Goal: Task Accomplishment & Management: Use online tool/utility

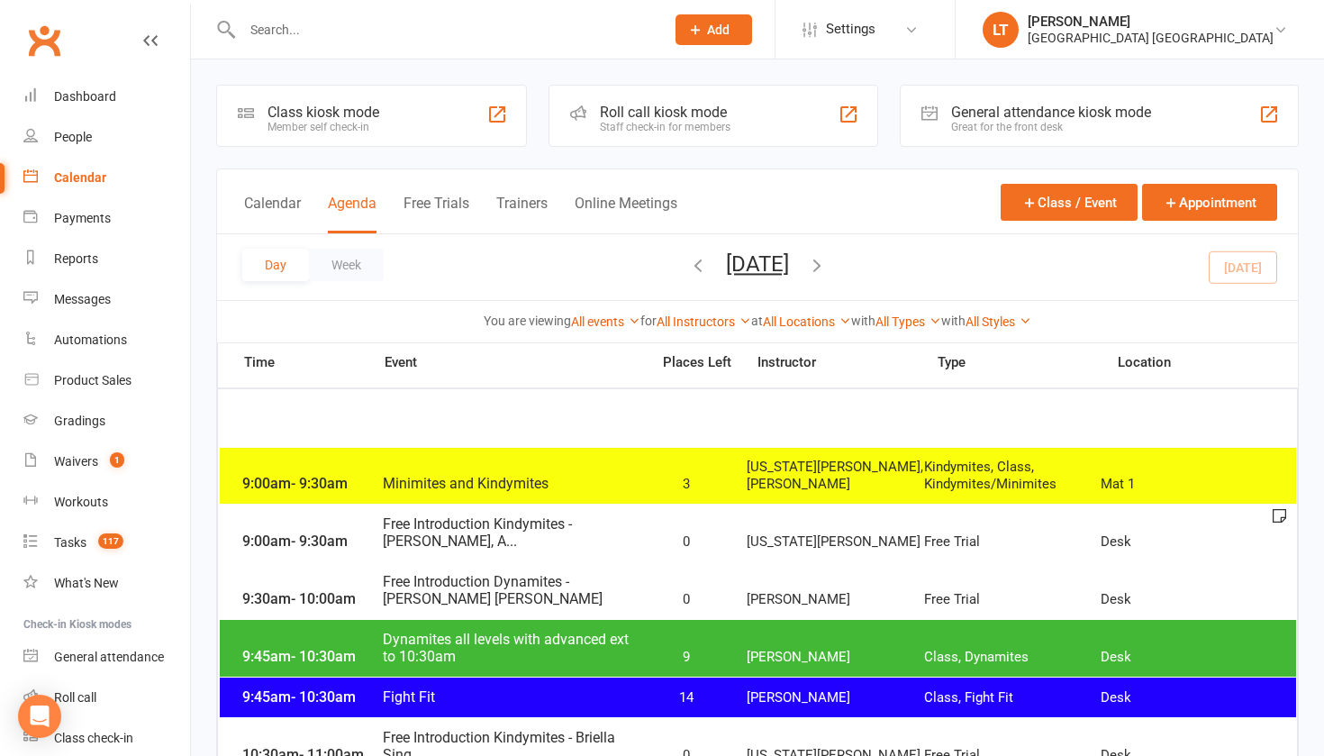
click at [716, 39] on button "Add" at bounding box center [714, 29] width 77 height 31
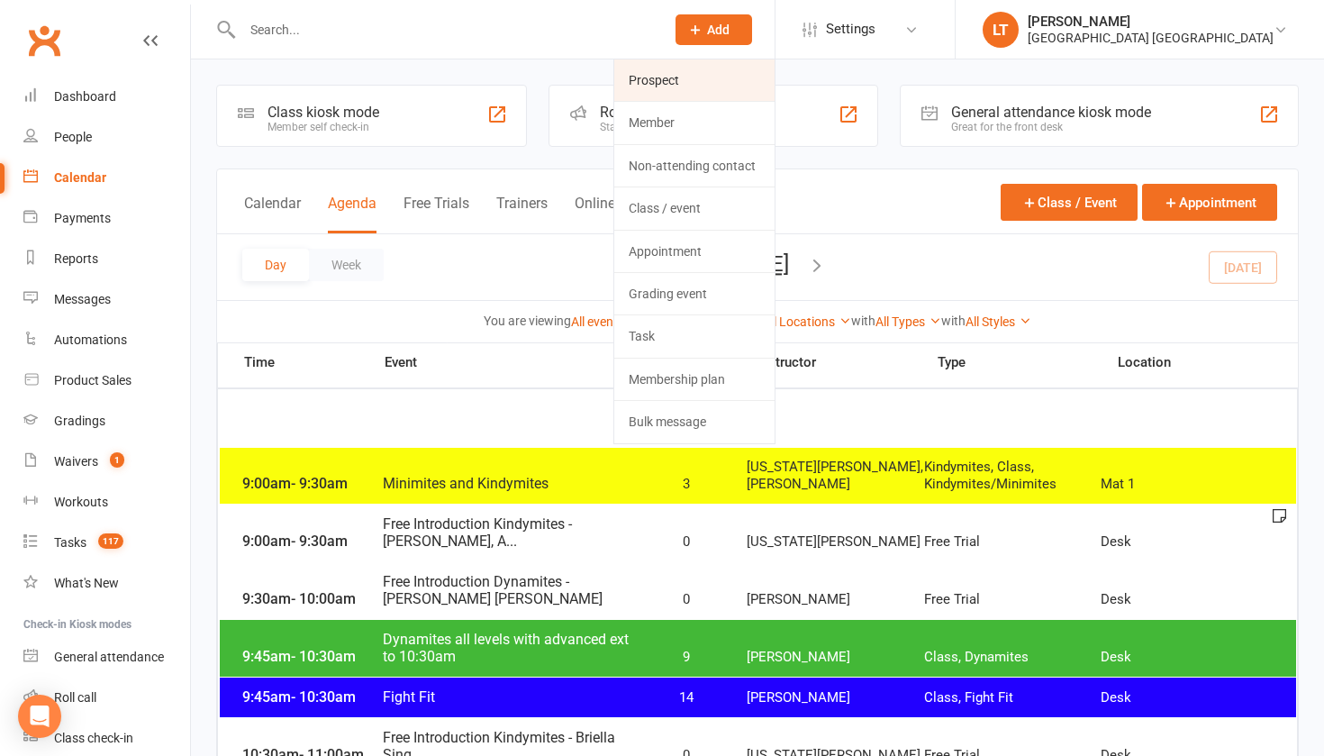
click at [712, 74] on link "Prospect" at bounding box center [694, 79] width 160 height 41
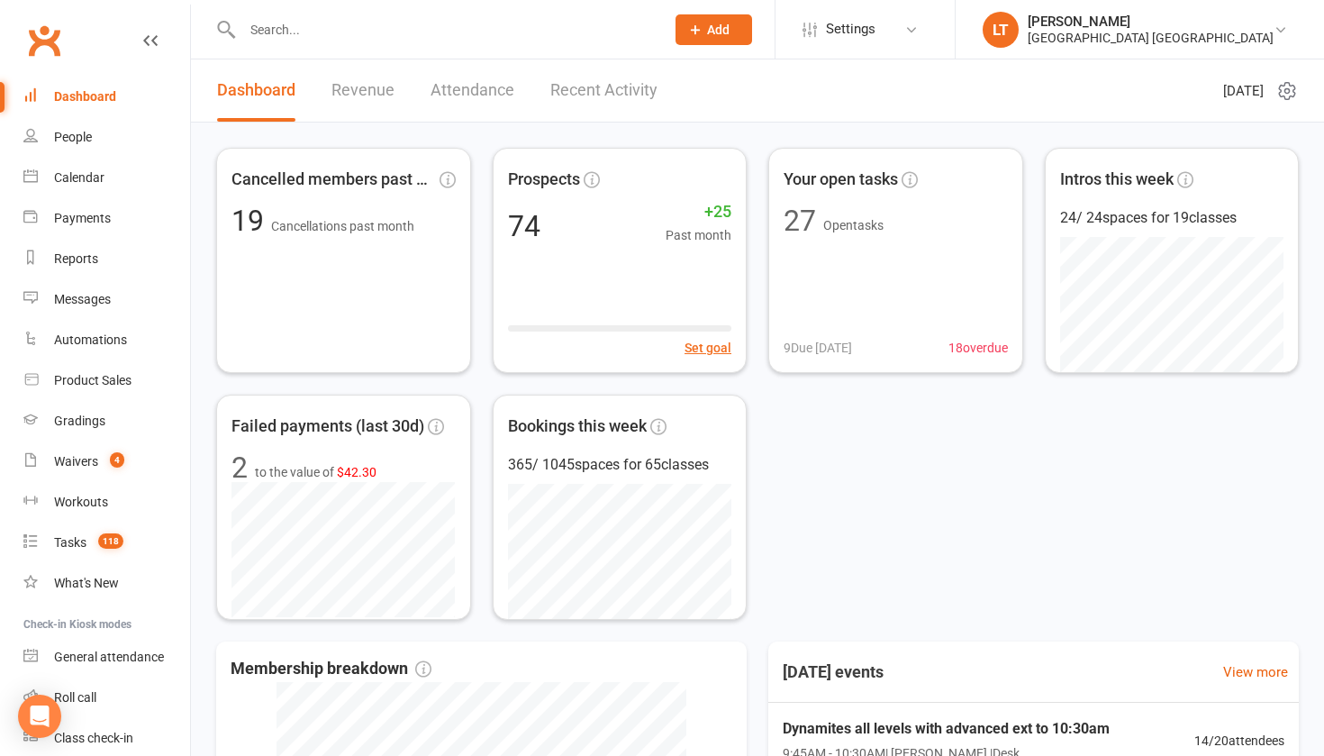
click at [725, 33] on span "Add" at bounding box center [718, 30] width 23 height 14
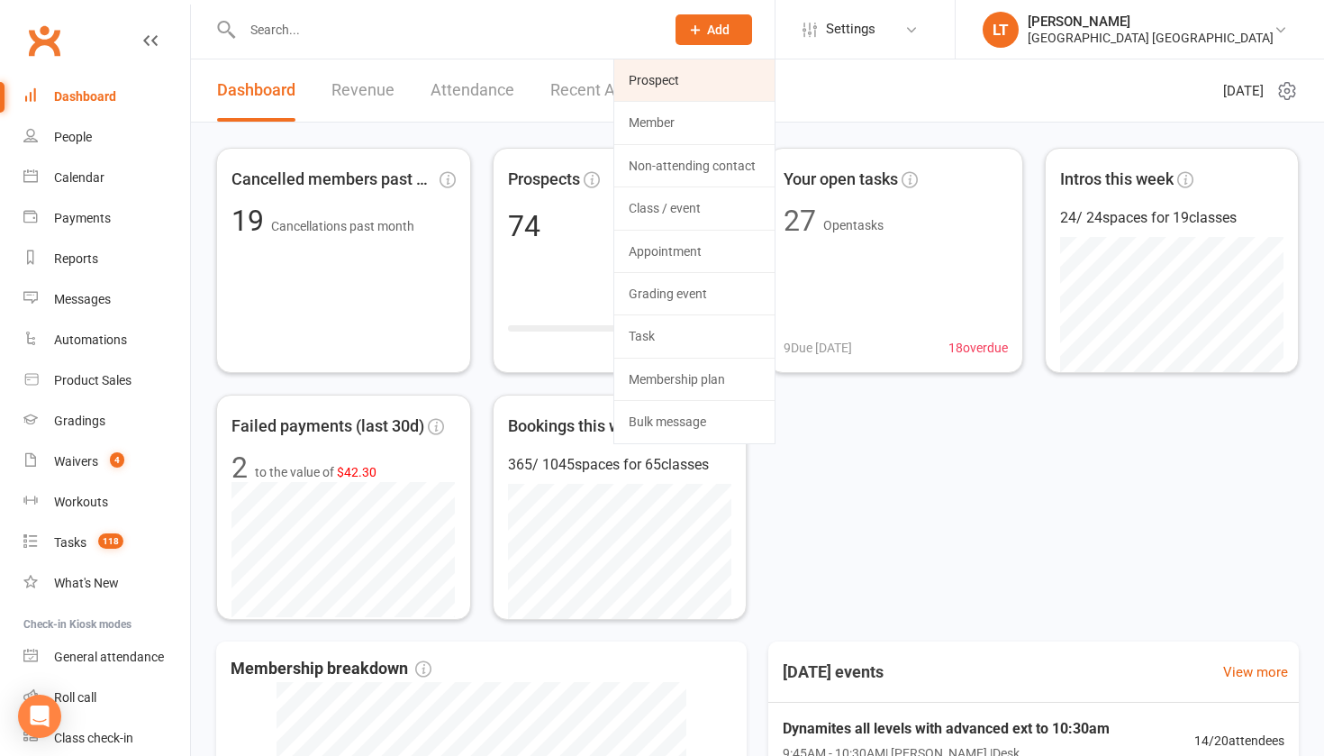
click at [710, 68] on link "Prospect" at bounding box center [694, 79] width 160 height 41
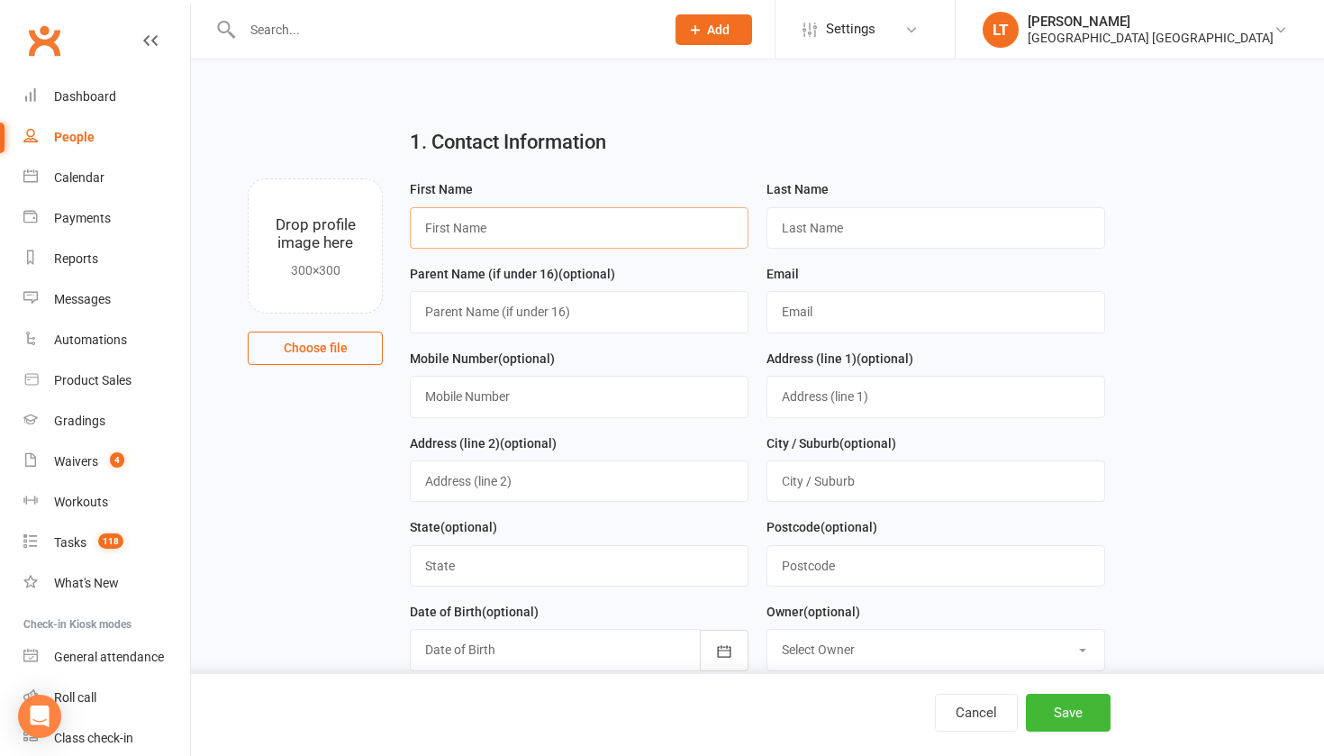
click at [637, 234] on input "text" at bounding box center [579, 227] width 339 height 41
type input "Rodney"
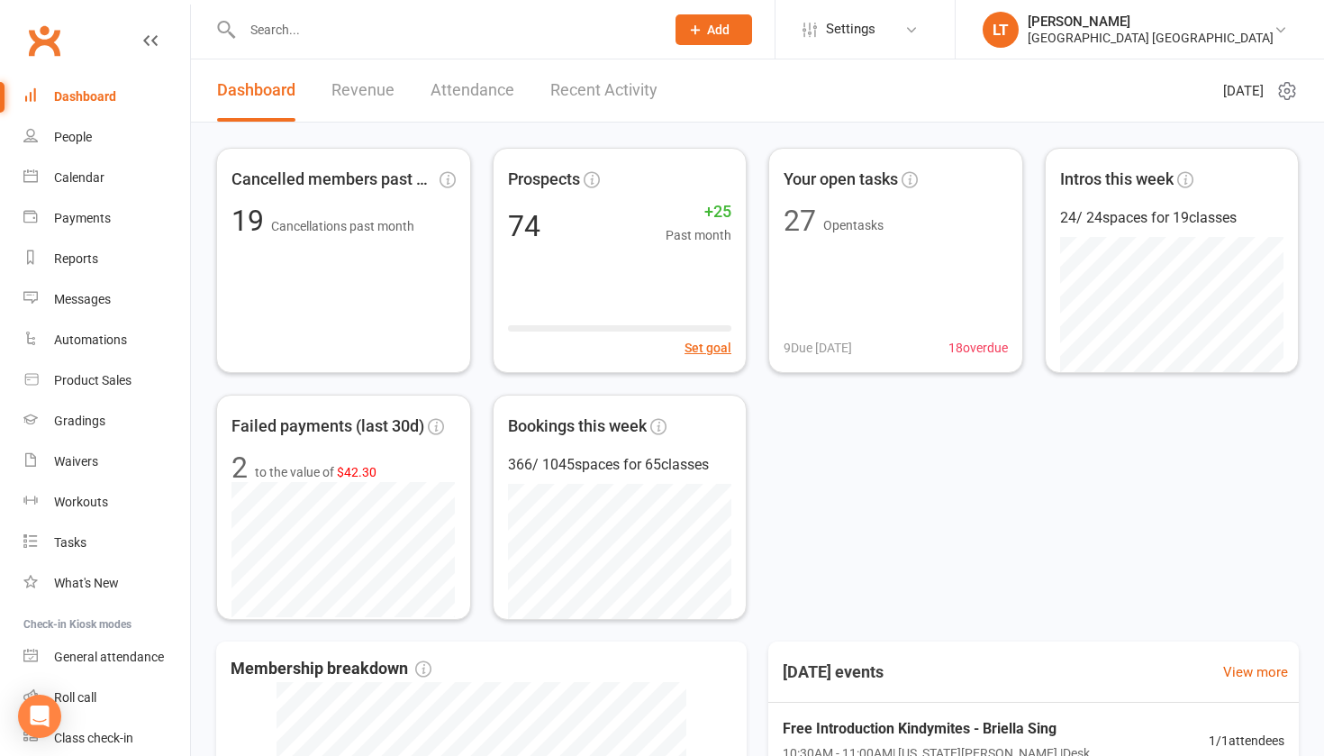
click at [269, 28] on input "text" at bounding box center [444, 29] width 415 height 25
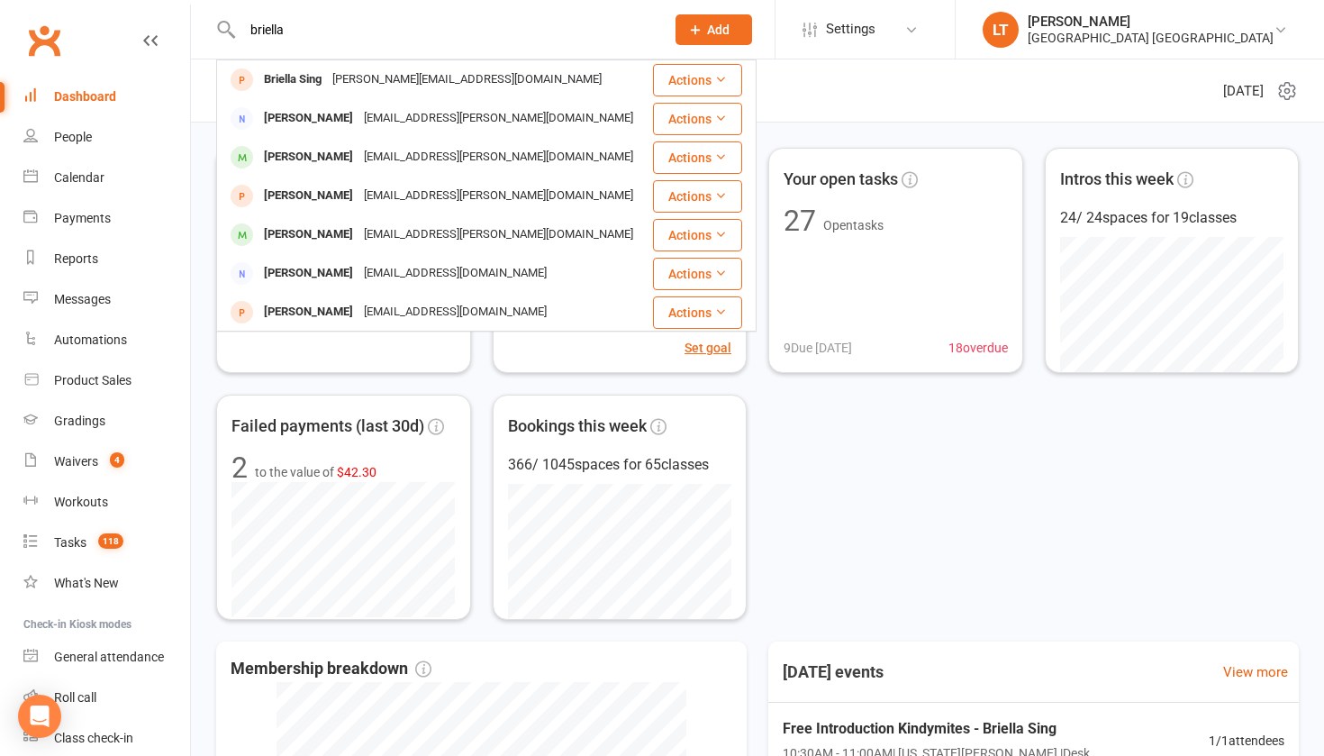
type input "Brielle"
drag, startPoint x: 278, startPoint y: 59, endPoint x: 291, endPoint y: 78, distance: 23.5
click at [291, 78] on div "Briella Sing" at bounding box center [293, 80] width 68 height 26
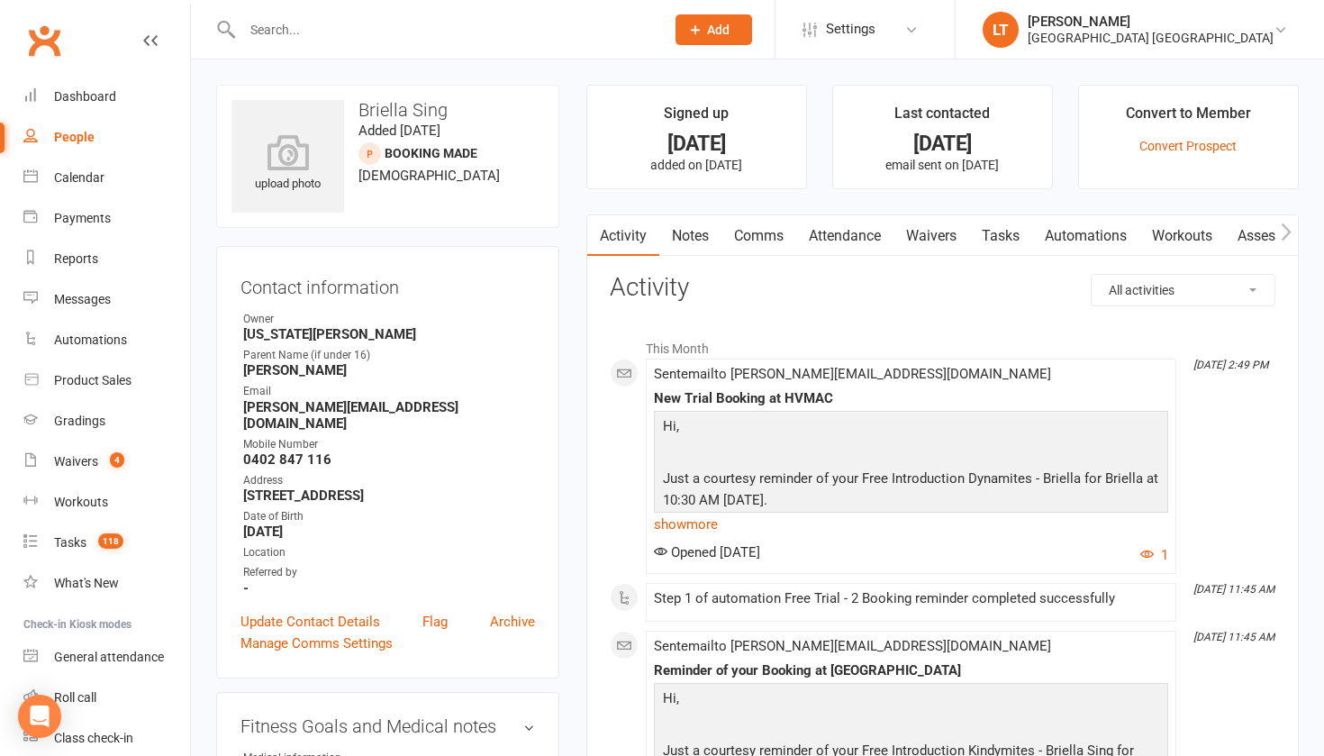
click at [959, 232] on link "Waivers" at bounding box center [932, 235] width 76 height 41
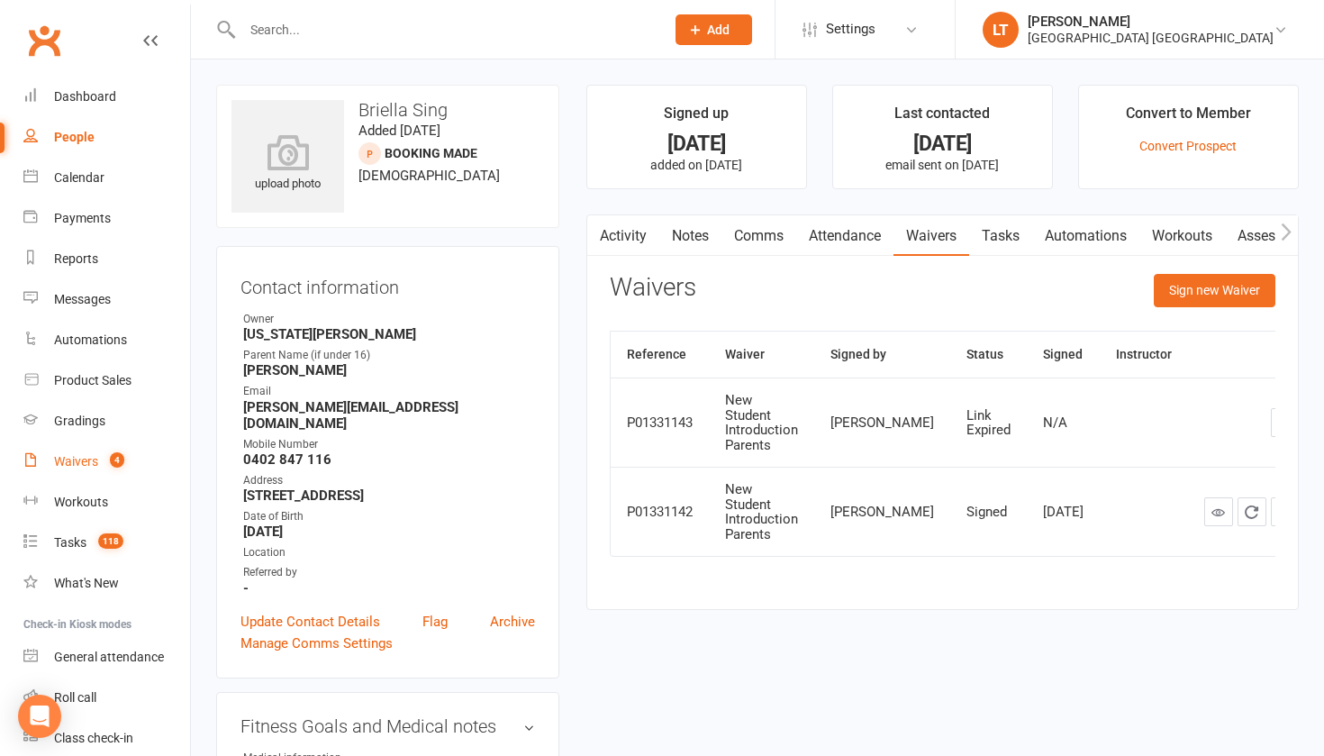
click at [58, 470] on link "Waivers 4" at bounding box center [106, 461] width 167 height 41
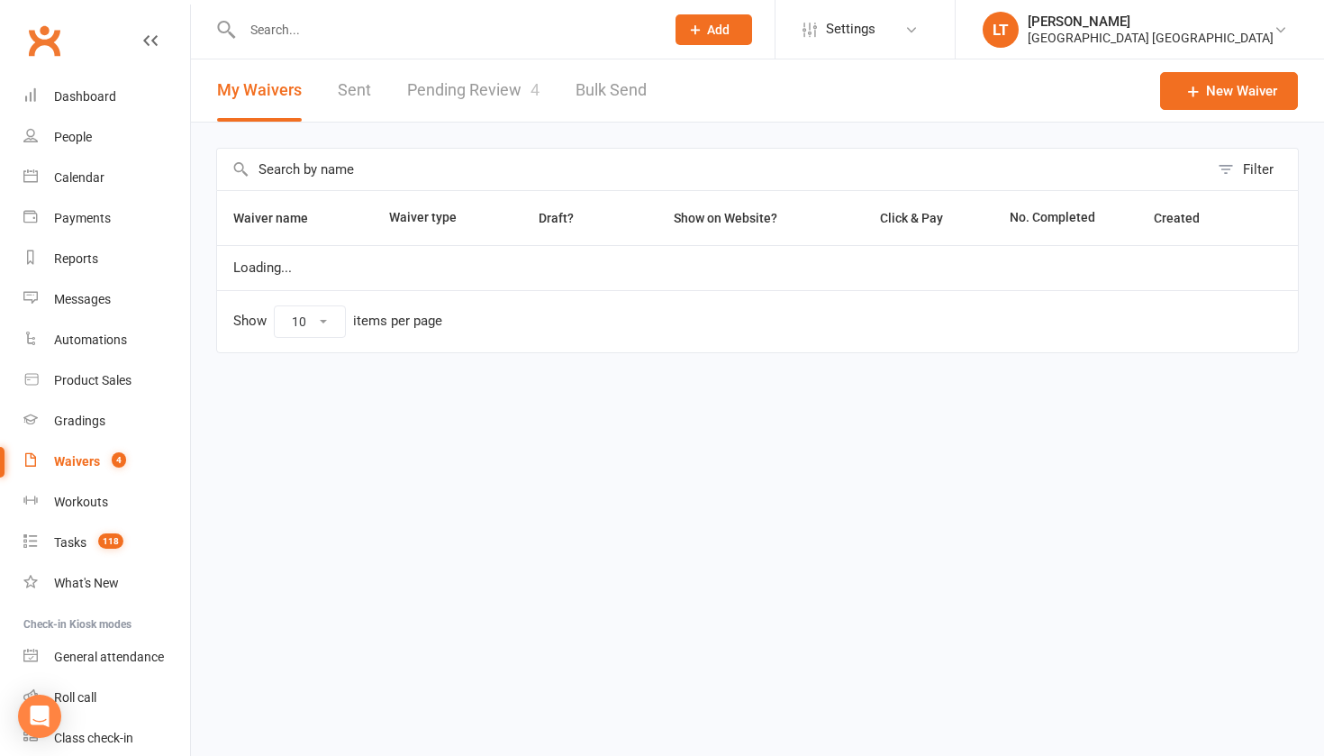
select select "50"
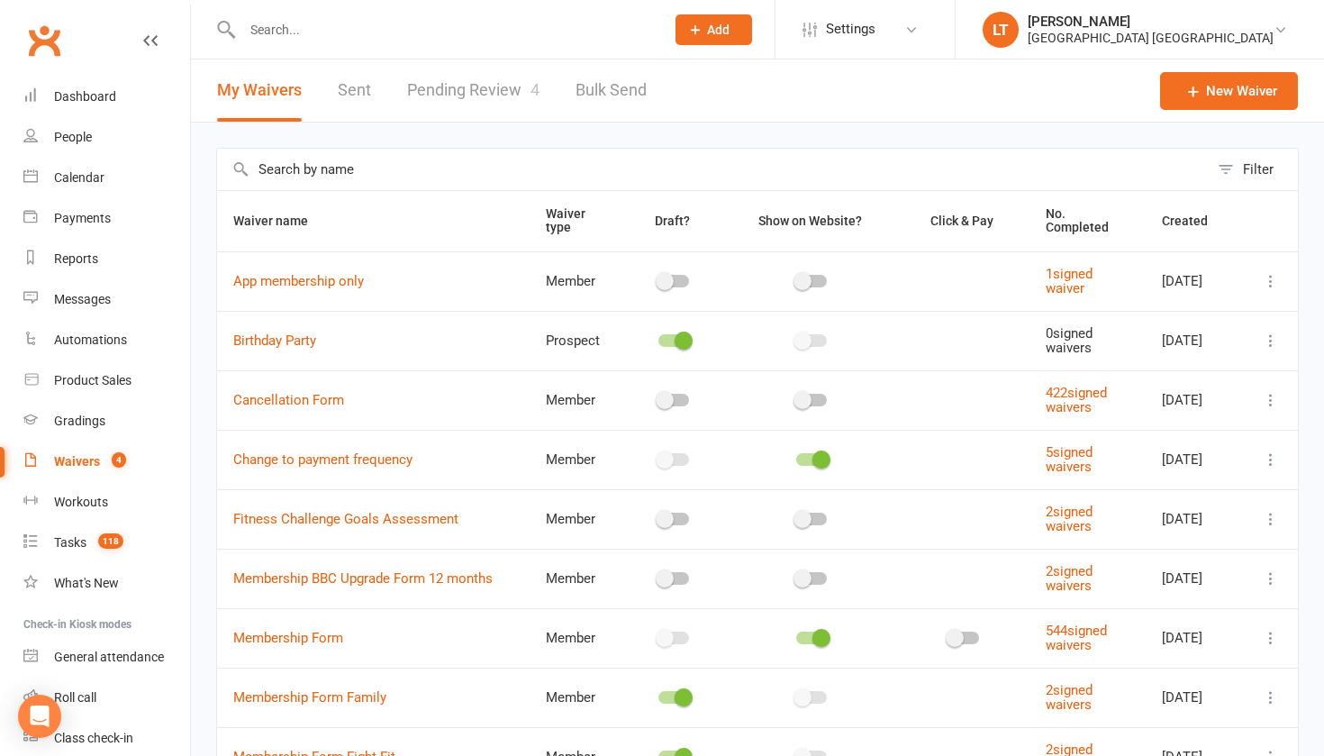
click at [514, 83] on link "Pending Review 4" at bounding box center [473, 90] width 132 height 62
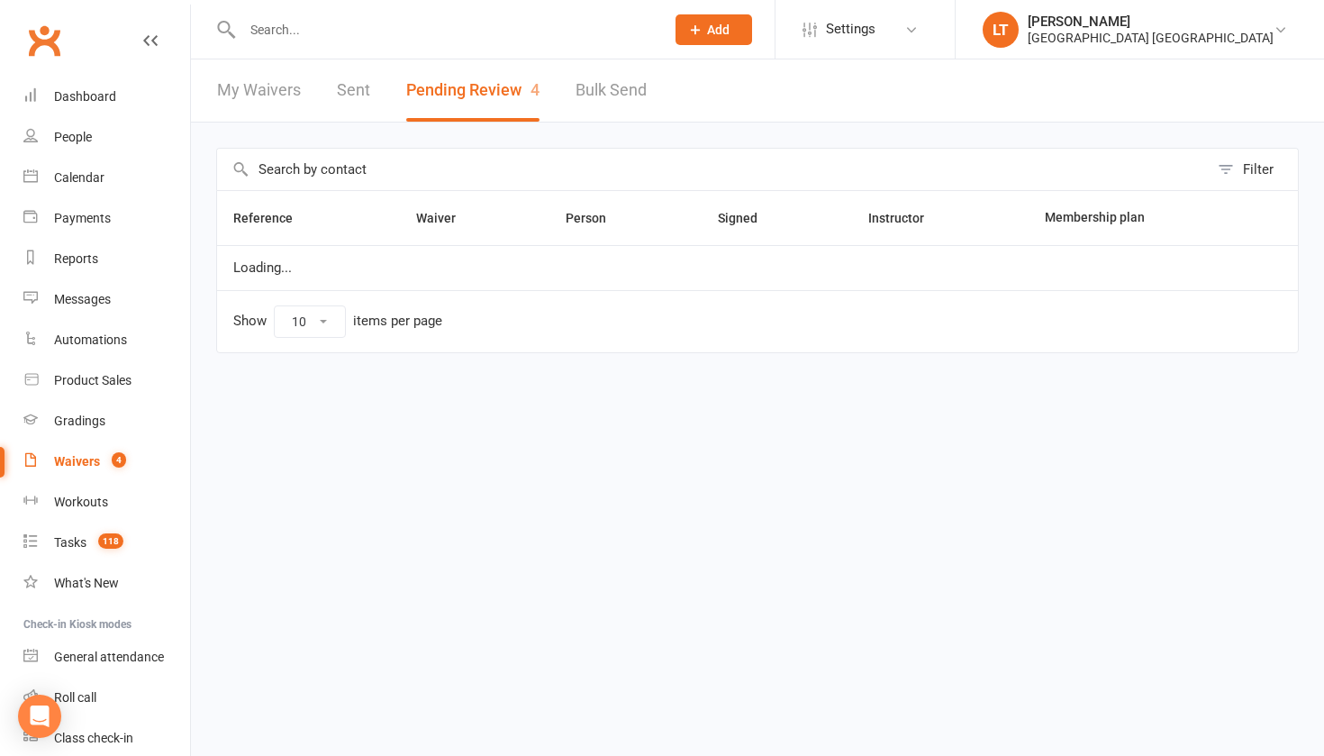
select select "50"
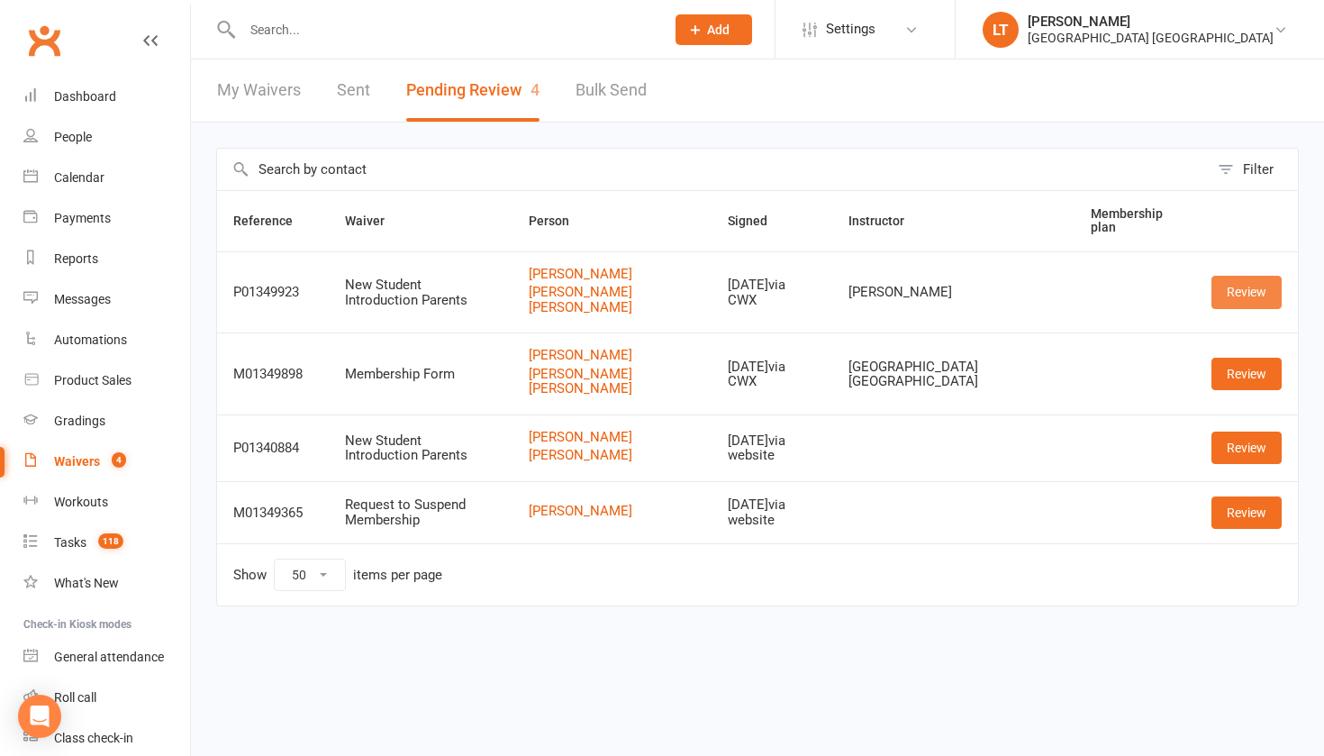
click at [1233, 301] on link "Review" at bounding box center [1247, 292] width 70 height 32
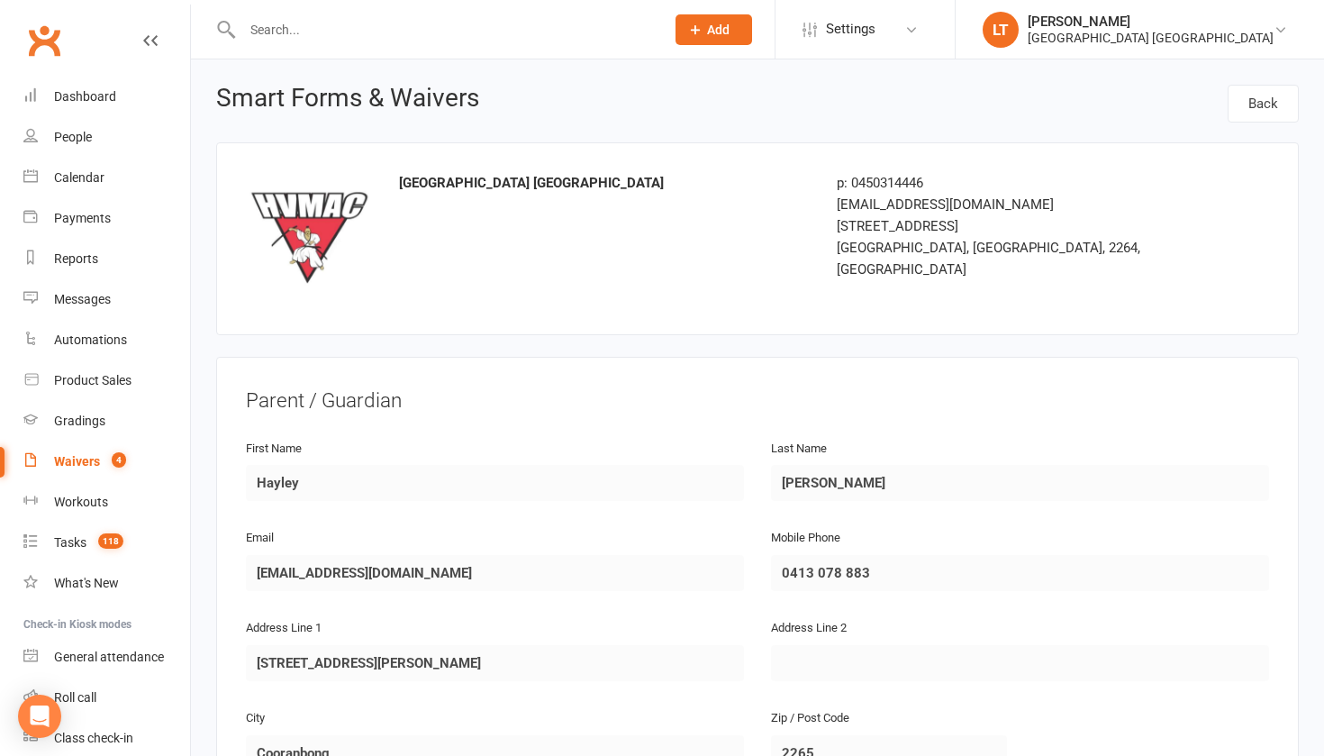
click at [78, 452] on link "Waivers 4" at bounding box center [106, 461] width 167 height 41
select select "50"
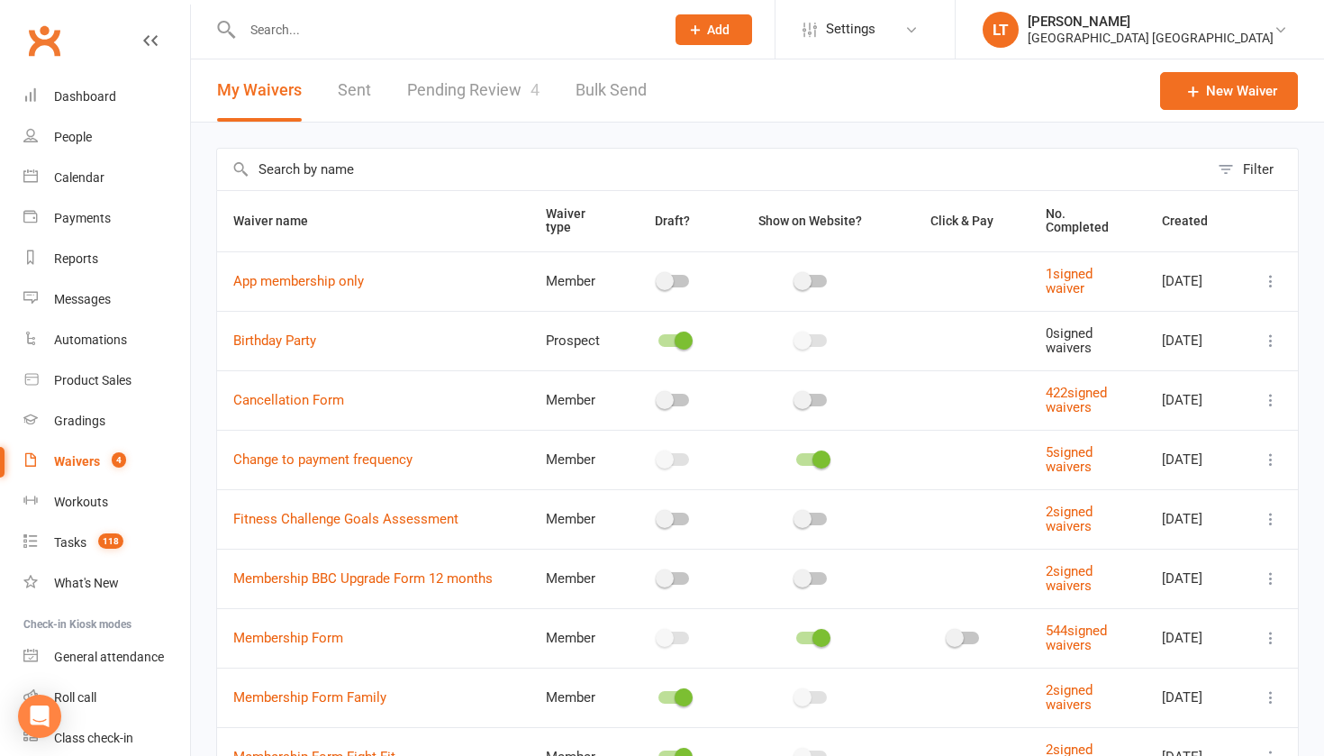
click at [492, 89] on link "Pending Review 4" at bounding box center [473, 90] width 132 height 62
select select "50"
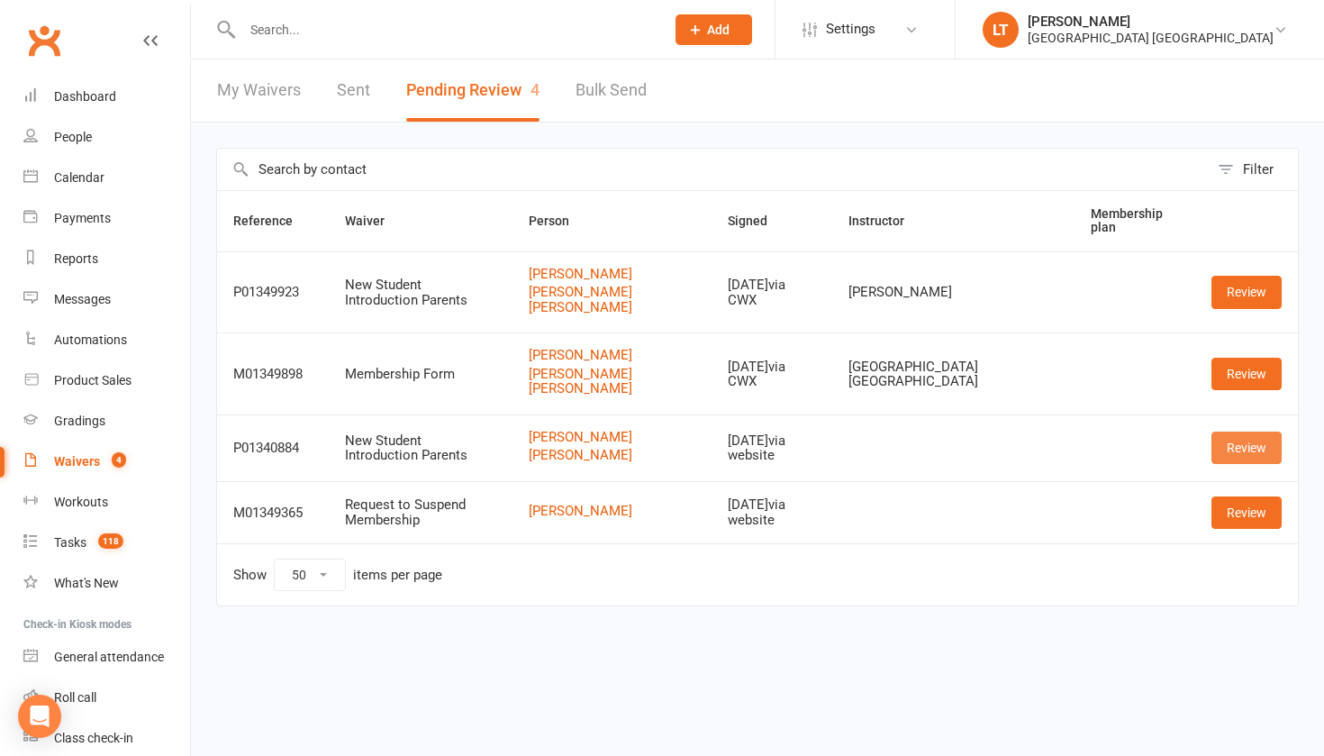
click at [1245, 445] on link "Review" at bounding box center [1247, 448] width 70 height 32
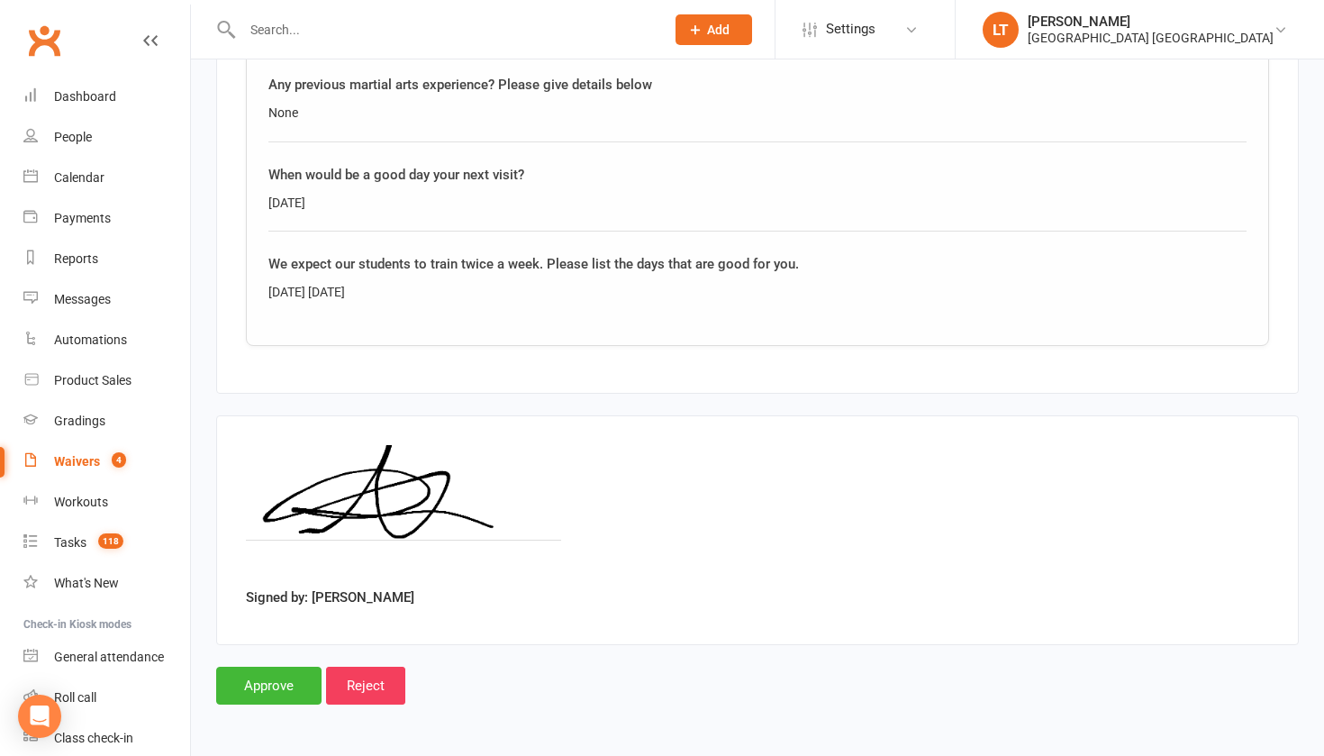
scroll to position [2875, 0]
click at [264, 677] on input "Approve" at bounding box center [268, 686] width 105 height 38
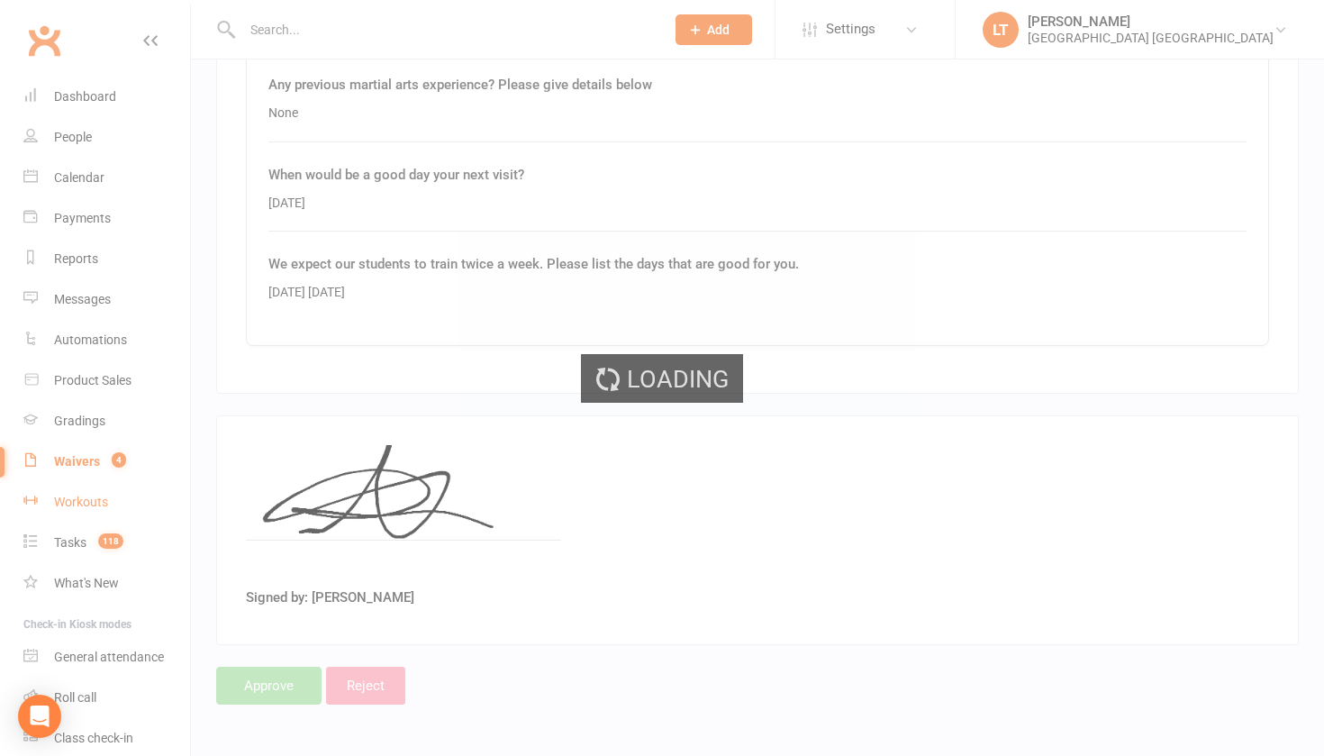
select select "50"
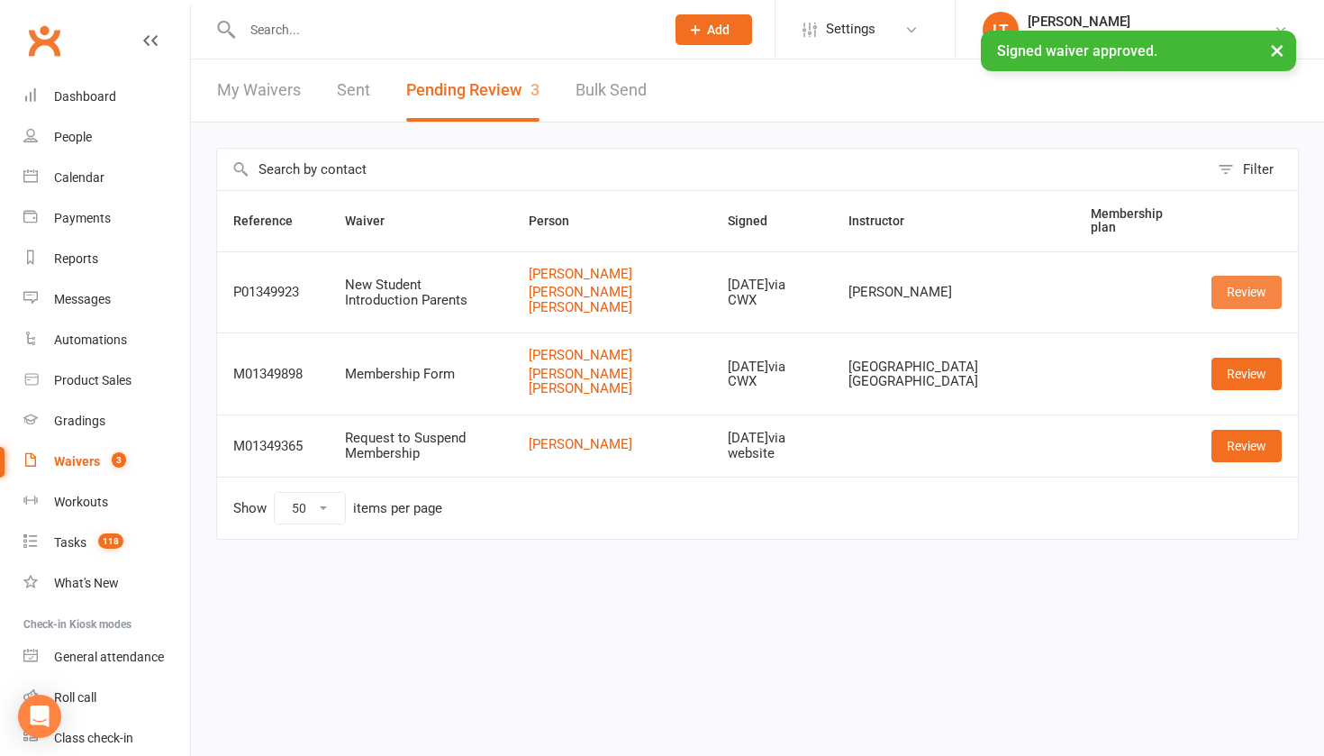
click at [1251, 287] on link "Review" at bounding box center [1247, 292] width 70 height 32
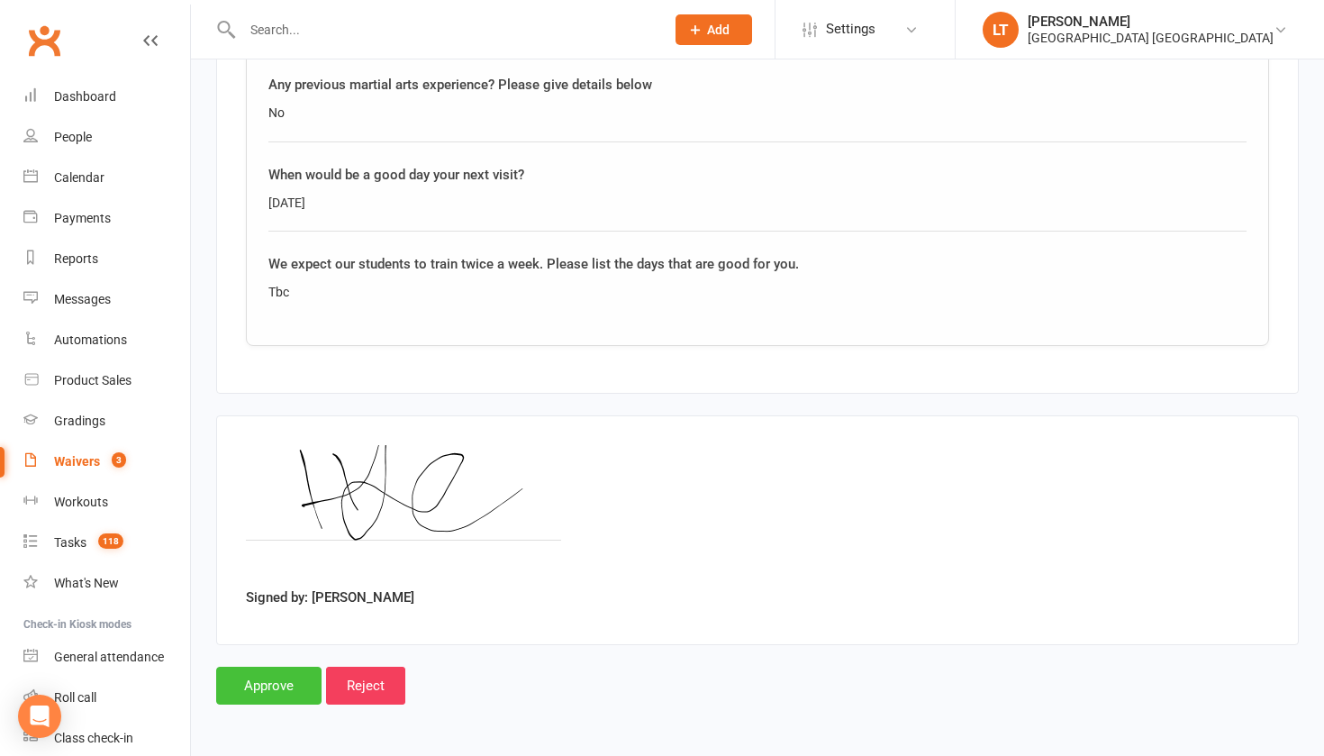
scroll to position [2875, 0]
click at [257, 670] on input "Approve" at bounding box center [268, 686] width 105 height 38
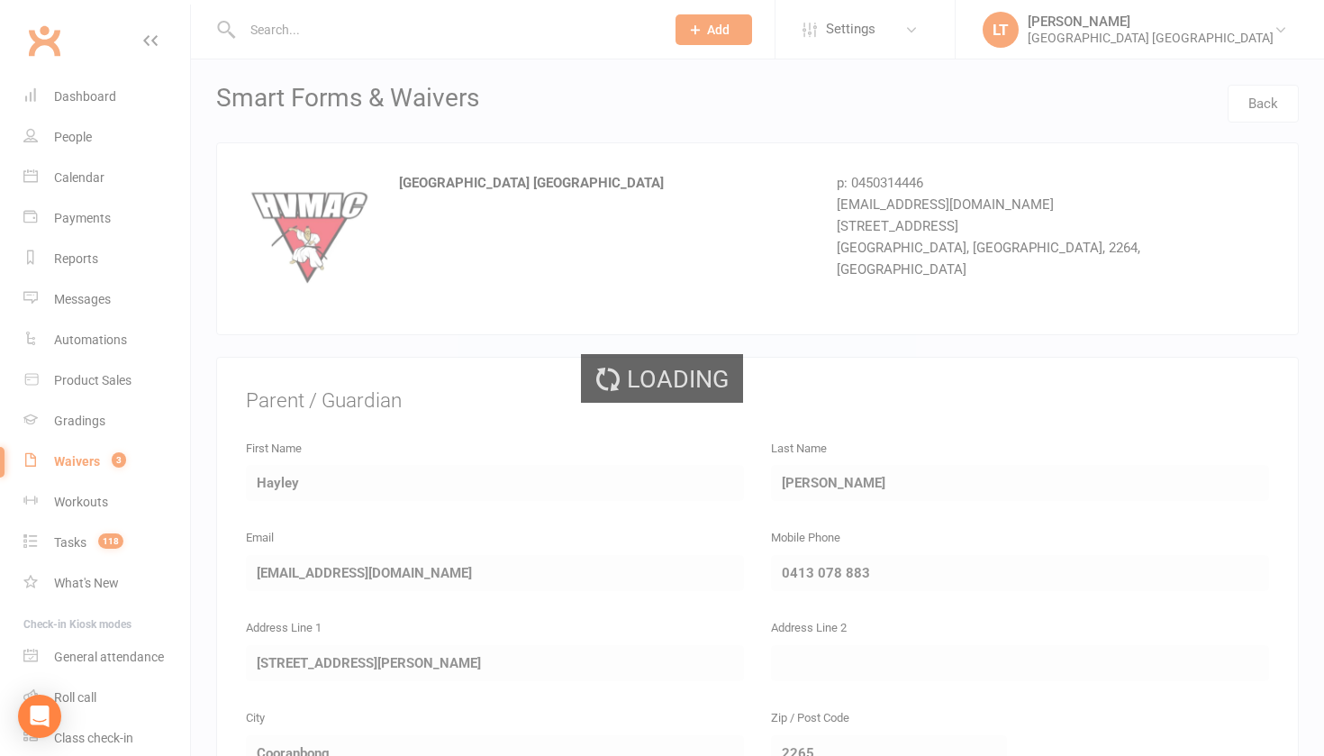
select select "50"
